Goal: Task Accomplishment & Management: Manage account settings

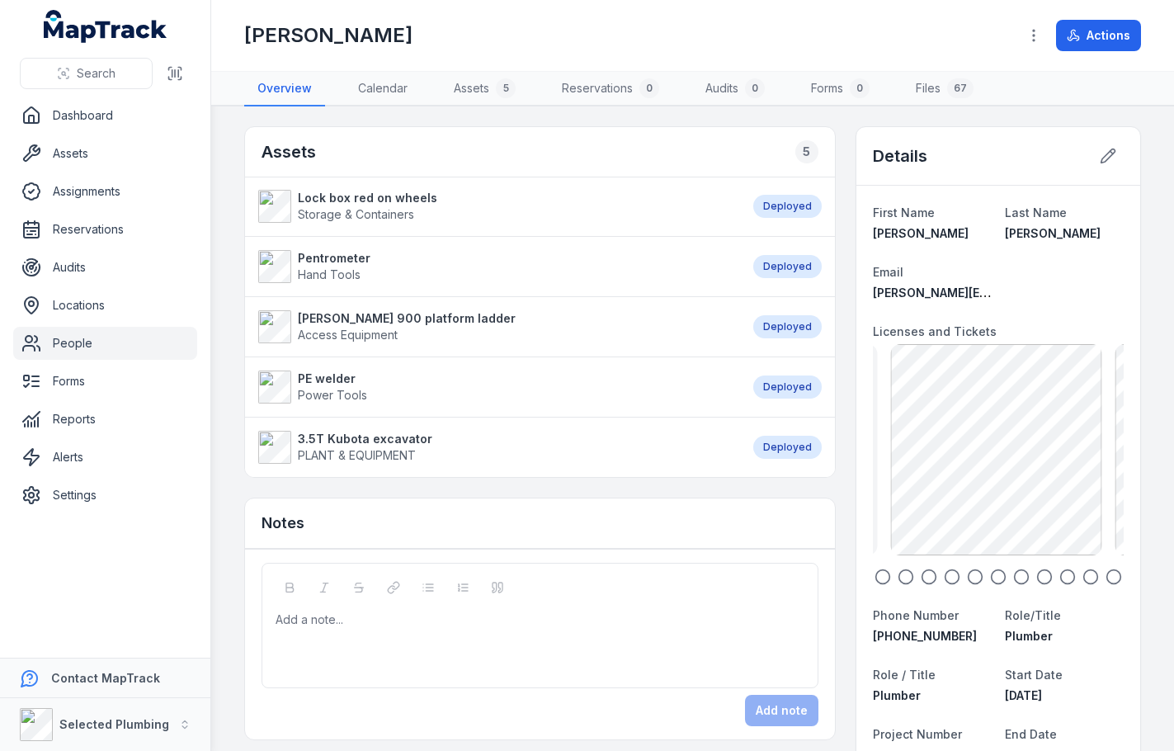
click at [1074, 498] on div "BP-Vibration Roller 95.07 KB" at bounding box center [995, 449] width 211 height 211
drag, startPoint x: 1003, startPoint y: 493, endPoint x: 1027, endPoint y: 490, distance: 23.3
click at [1020, 493] on div "BP-Butt Welding SOA 156.13 KB" at bounding box center [1032, 449] width 211 height 211
click at [1140, 449] on main "Assets 5 Lock box red on wheels Storage & Containers Deployed Pentrometer Hand …" at bounding box center [692, 428] width 963 height 645
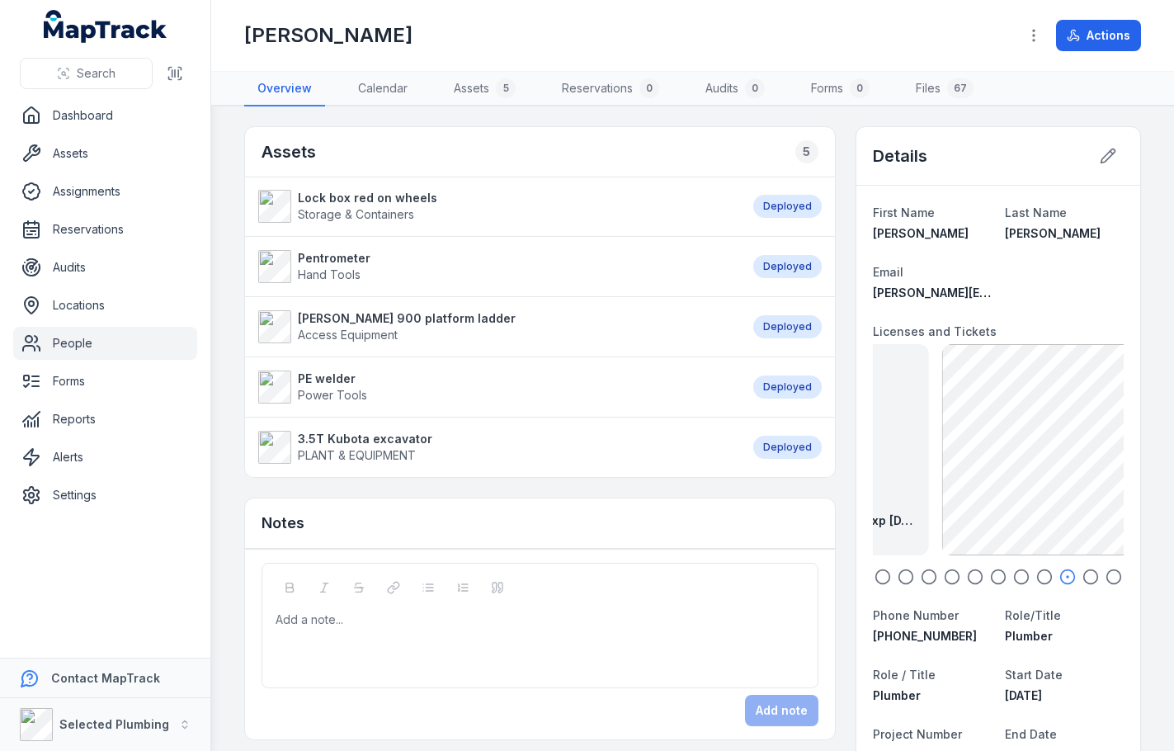
drag, startPoint x: 1018, startPoint y: 444, endPoint x: 1098, endPoint y: 443, distance: 79.2
click at [1092, 443] on div "BP - Police Certificate exp [DATE] 174.48 KB" at bounding box center [1076, 449] width 211 height 211
click at [1037, 444] on icon at bounding box center [1048, 431] width 33 height 33
click at [1003, 451] on div "BP-Plumbers Licence back exp [DATE] 346.15 KB" at bounding box center [993, 449] width 211 height 211
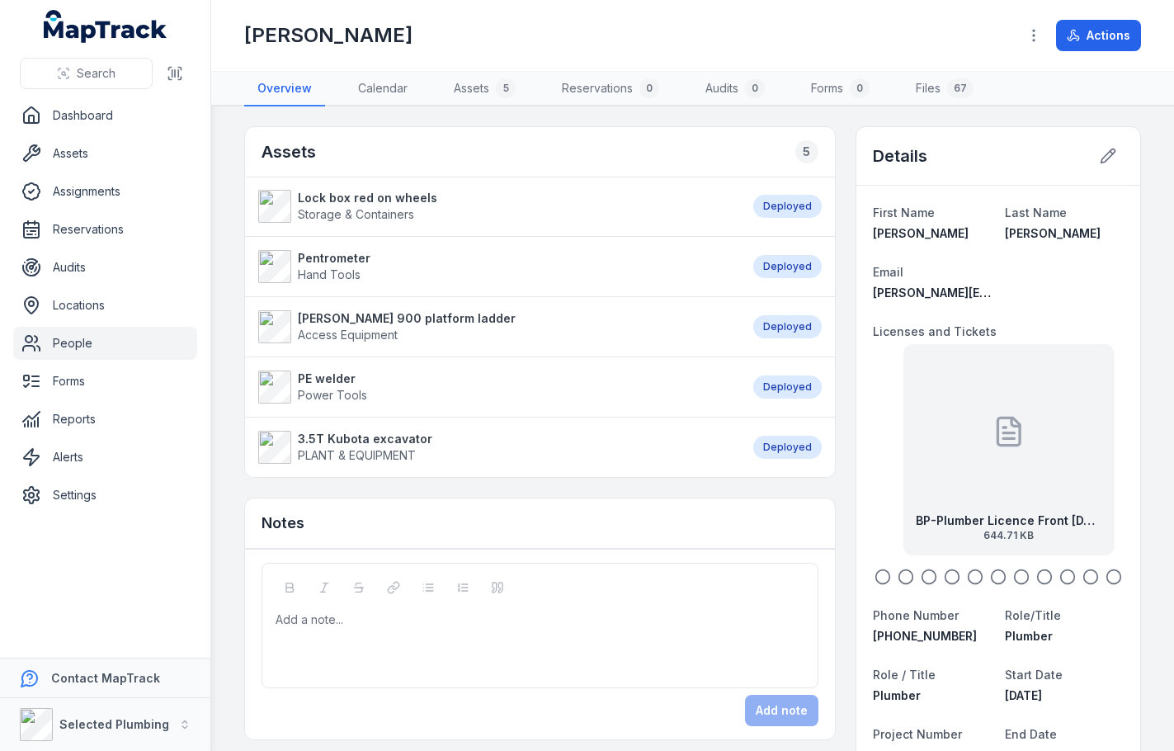
click at [1016, 451] on div at bounding box center [1008, 431] width 33 height 149
click at [892, 454] on div at bounding box center [900, 431] width 33 height 149
click at [919, 470] on div "BP-Plumbers Licence back exp [DATE] 346.15 KB" at bounding box center [1013, 449] width 211 height 211
click at [1111, 151] on icon at bounding box center [1112, 152] width 2 height 2
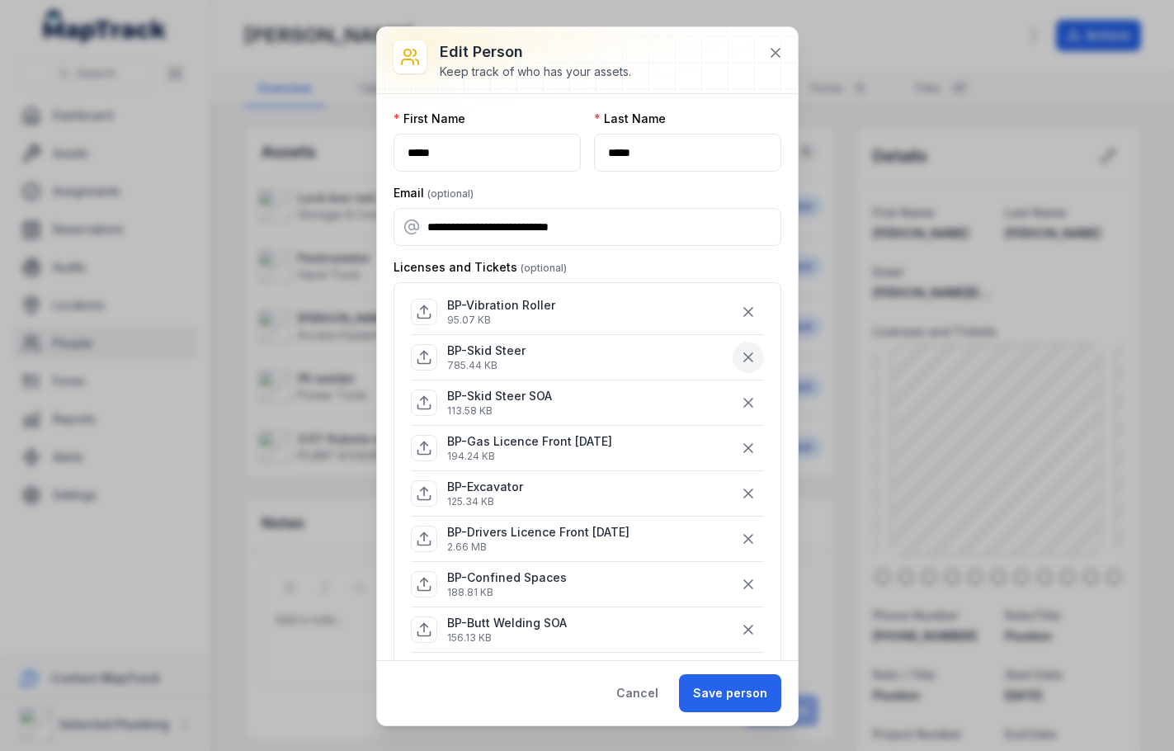
click at [740, 353] on icon "button" at bounding box center [748, 357] width 17 height 17
click at [741, 356] on icon "button" at bounding box center [748, 357] width 17 height 17
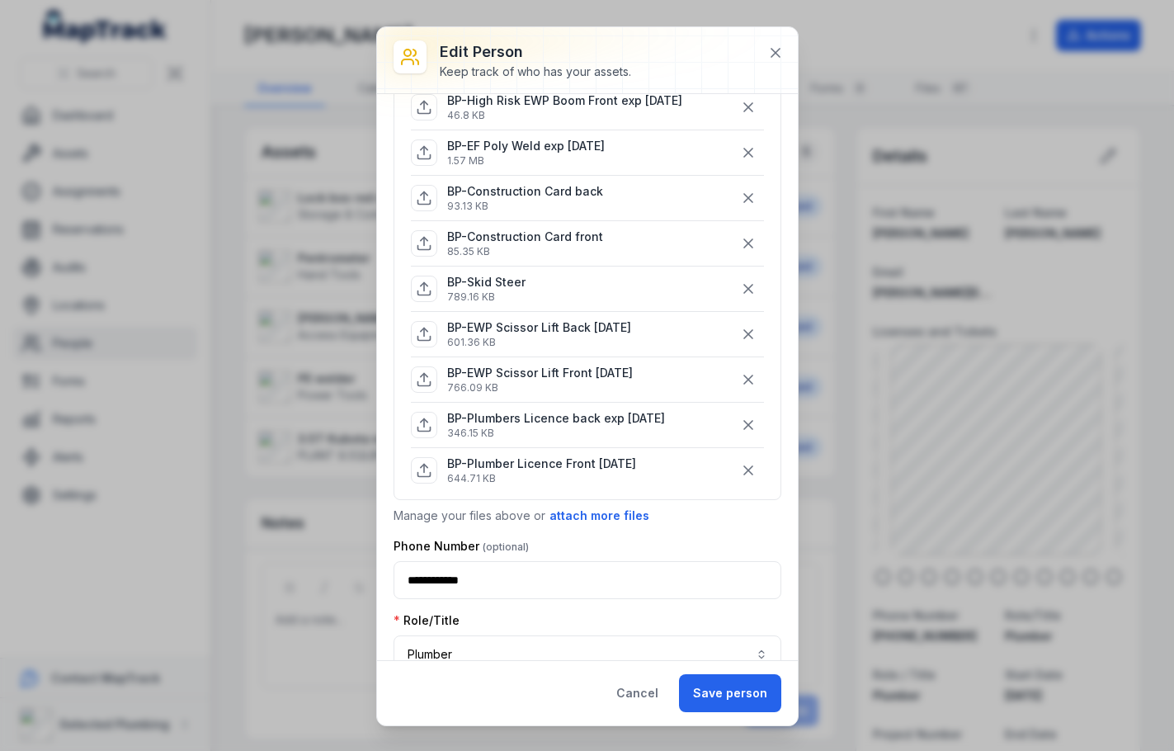
scroll to position [660, 0]
click at [711, 687] on button "Save person" at bounding box center [730, 693] width 102 height 38
